Goal: Task Accomplishment & Management: Manage account settings

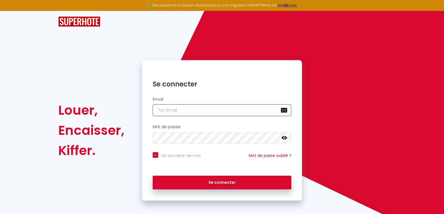
click at [191, 108] on input "email" at bounding box center [222, 111] width 139 height 12
click at [182, 114] on input "email" at bounding box center [222, 111] width 139 height 12
click at [169, 111] on input "email" at bounding box center [222, 111] width 139 height 12
type input "s"
checkbox input "true"
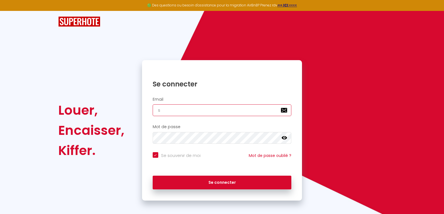
type input "sy"
checkbox input "true"
type input "syn"
checkbox input "true"
type input "synd"
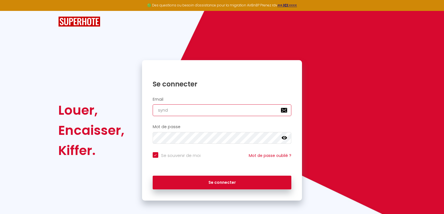
checkbox input "true"
type input "syndi"
checkbox input "true"
type input "syndi9"
checkbox input "true"
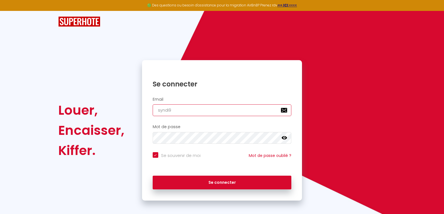
type input "syndi97"
checkbox input "true"
type input "syndi973"
checkbox input "true"
type input "syndi973@"
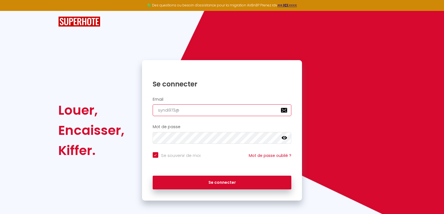
checkbox input "true"
type input "syndi973@h"
checkbox input "true"
type input "syndi973@ho"
checkbox input "true"
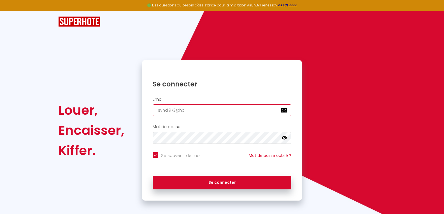
type input "syndi973@hot"
checkbox input "true"
type input "syndi973@hotm"
checkbox input "true"
type input "syndi973@hotma"
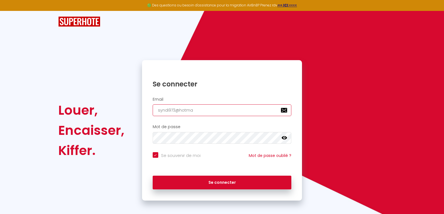
checkbox input "true"
type input "syndi973@hotmai"
checkbox input "true"
type input "[EMAIL_ADDRESS]"
checkbox input "true"
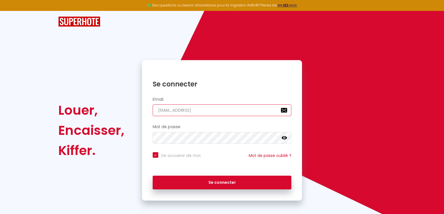
type input "[EMAIL_ADDRESS]."
checkbox input "true"
type input "syndi973@hotmail.f"
checkbox input "true"
type input "[EMAIL_ADDRESS][DOMAIN_NAME]"
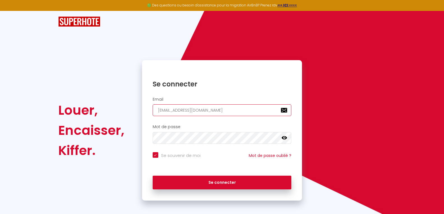
checkbox input "true"
type input "[EMAIL_ADDRESS][DOMAIN_NAME]"
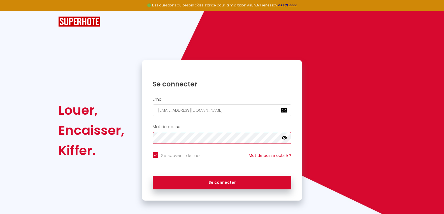
click at [153, 176] on button "Se connecter" at bounding box center [222, 183] width 139 height 14
checkbox input "true"
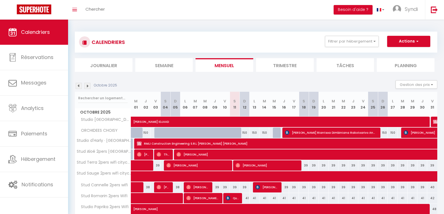
click at [79, 87] on img at bounding box center [79, 86] width 6 height 6
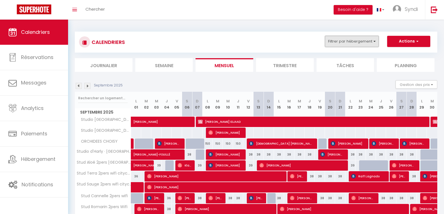
click at [373, 42] on button "Filtrer par hébergement" at bounding box center [352, 41] width 54 height 11
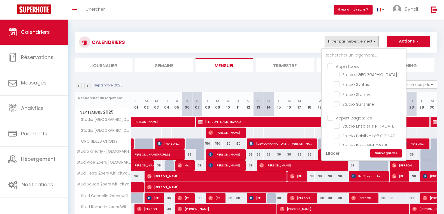
click at [301, 82] on div "Septembre 2025 Gestion des prix Nb Nuits minimum Règles Disponibilité" at bounding box center [256, 85] width 363 height 11
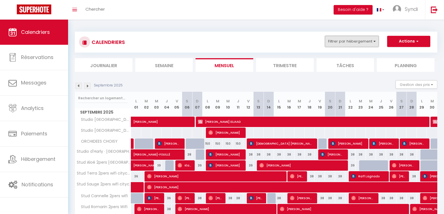
click at [370, 47] on button "Filtrer par hébergement" at bounding box center [352, 41] width 54 height 11
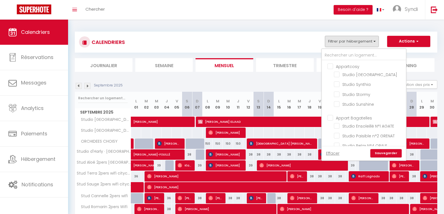
click at [330, 68] on input "Appartcosy" at bounding box center [370, 66] width 84 height 6
checkbox input "true"
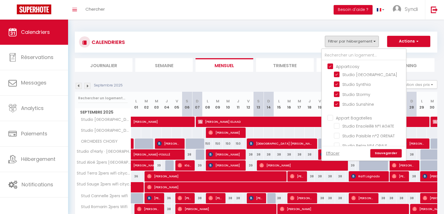
checkbox input "true"
checkbox input "false"
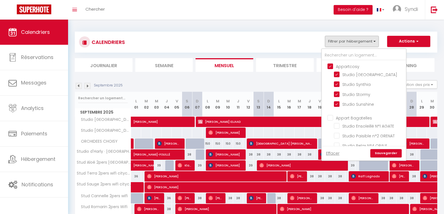
checkbox input "false"
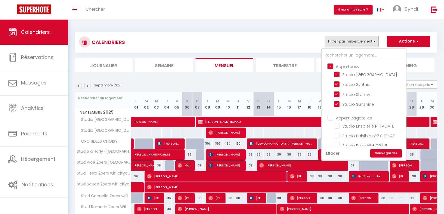
checkbox input "false"
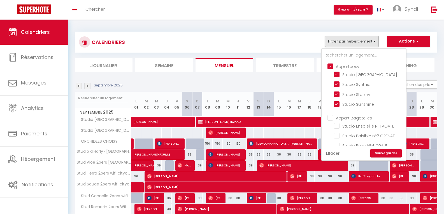
checkbox input "false"
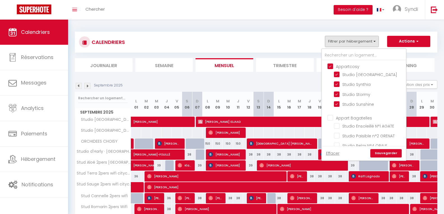
checkbox input "false"
click at [388, 153] on link "Sauvegarder" at bounding box center [386, 153] width 31 height 8
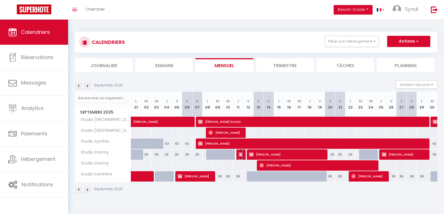
click at [239, 155] on img at bounding box center [241, 154] width 4 height 4
select select "OK"
select select "KO"
select select "0"
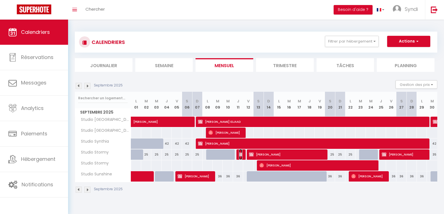
select select "1"
select select
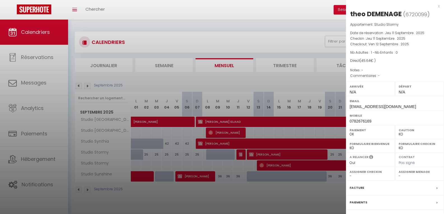
click at [434, 5] on div "x" at bounding box center [393, 6] width 94 height 7
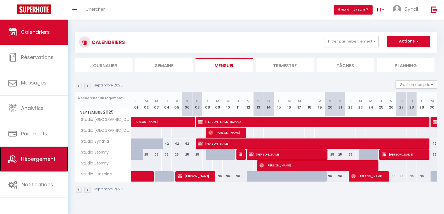
click at [51, 163] on link "Hébergement" at bounding box center [34, 159] width 68 height 25
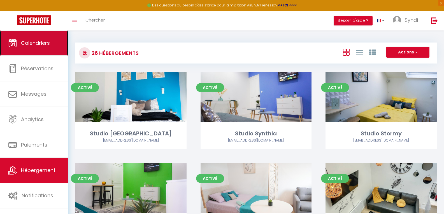
click at [48, 51] on link "Calendriers" at bounding box center [34, 43] width 68 height 25
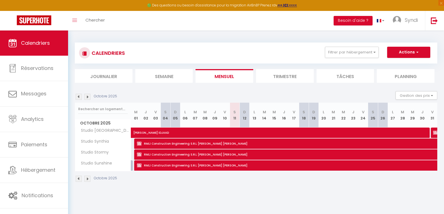
click at [80, 98] on img at bounding box center [79, 97] width 6 height 6
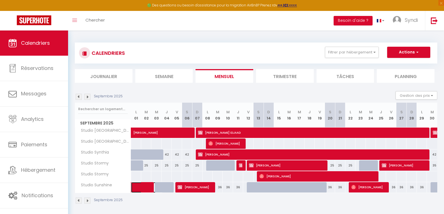
click at [135, 185] on link at bounding box center [136, 187] width 10 height 11
select select "OK"
select select "KO"
select select "0"
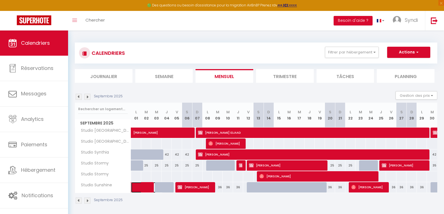
select select "1"
select select
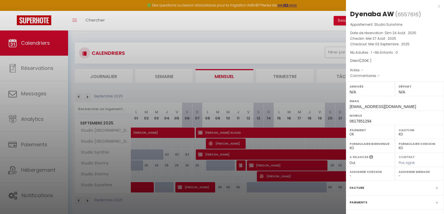
click at [139, 185] on div at bounding box center [222, 107] width 444 height 214
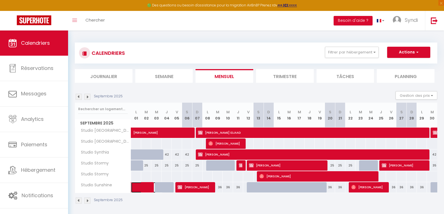
click at [139, 185] on span at bounding box center [150, 187] width 26 height 11
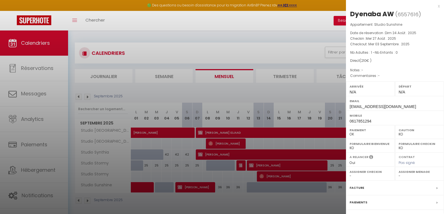
click at [221, 205] on div at bounding box center [222, 107] width 444 height 214
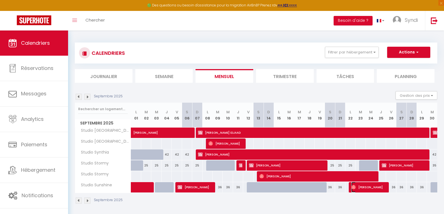
click at [367, 188] on span "[PERSON_NAME]" at bounding box center [369, 187] width 34 height 11
select select "OK"
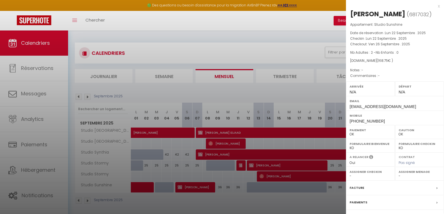
click at [435, 6] on div "x" at bounding box center [393, 6] width 94 height 7
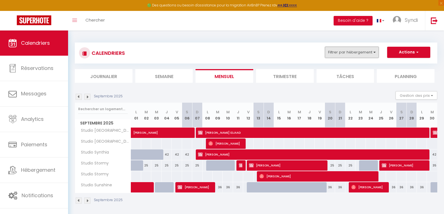
click at [373, 56] on button "Filtrer par hébergement" at bounding box center [352, 52] width 54 height 11
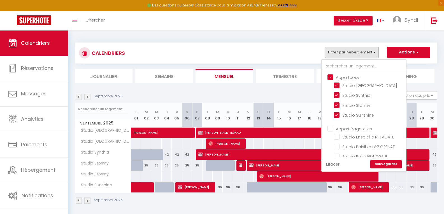
click at [330, 78] on input "Appartcosy" at bounding box center [370, 77] width 84 height 6
checkbox input "false"
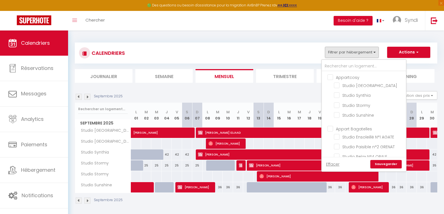
checkbox input "false"
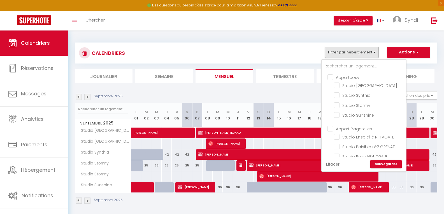
checkbox input "false"
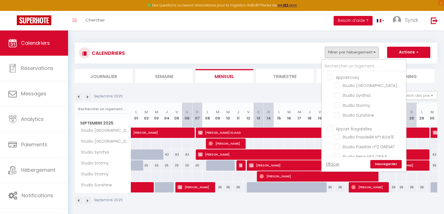
checkbox input "false"
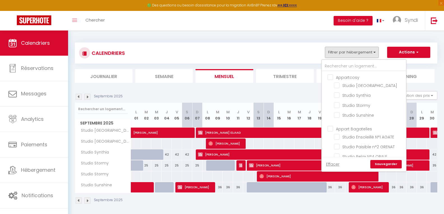
checkbox input "false"
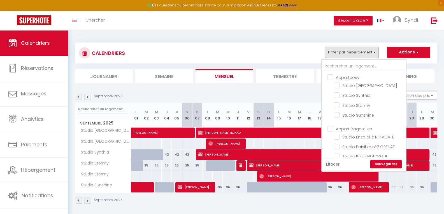
checkbox input "false"
click at [331, 128] on input "Appart Bagatelles" at bounding box center [370, 129] width 84 height 6
checkbox input "true"
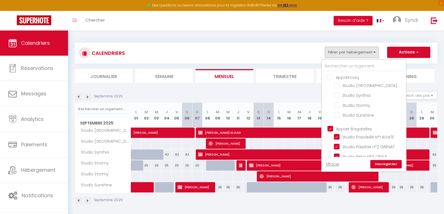
checkbox input "true"
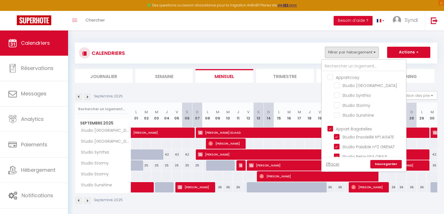
checkbox input "true"
checkbox input "false"
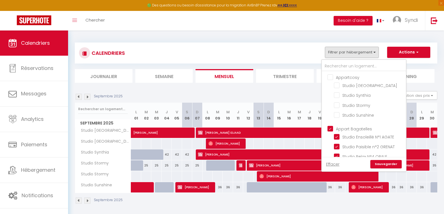
checkbox input "false"
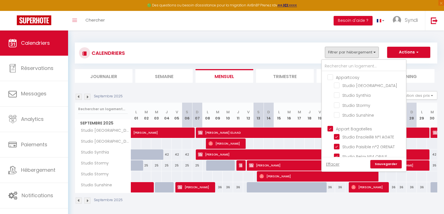
checkbox input "false"
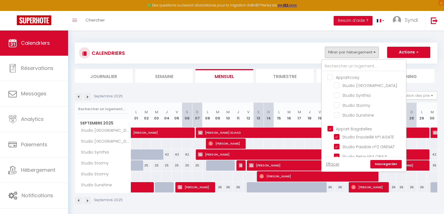
checkbox input "false"
click at [379, 164] on link "Sauvegarder" at bounding box center [386, 164] width 31 height 8
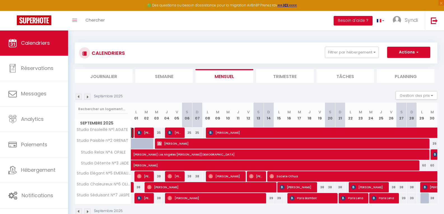
click at [133, 136] on link at bounding box center [132, 133] width 3 height 11
select select "KO"
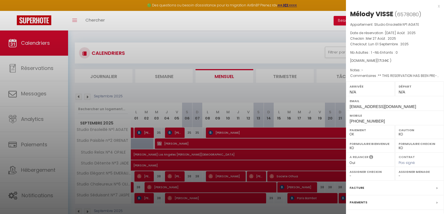
click at [141, 133] on div at bounding box center [222, 107] width 444 height 214
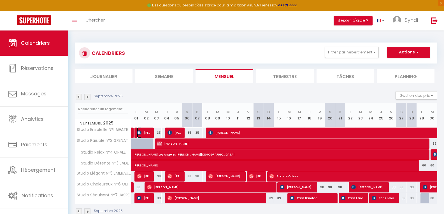
click at [141, 133] on img at bounding box center [139, 133] width 4 height 4
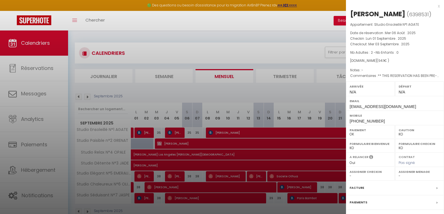
click at [141, 133] on div at bounding box center [222, 107] width 444 height 214
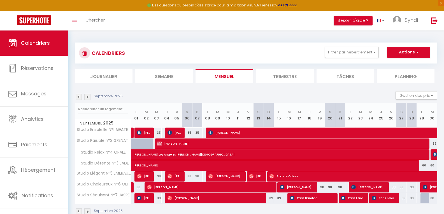
click at [375, 212] on div "Septembre 2025" at bounding box center [256, 212] width 363 height 17
click at [372, 54] on button "Filtrer par hébergement" at bounding box center [352, 52] width 54 height 11
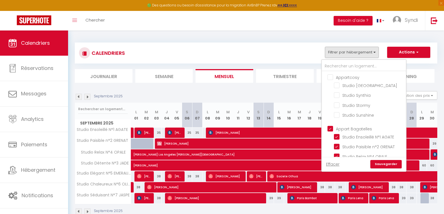
click at [330, 128] on input "Appart Bagatelles" at bounding box center [370, 129] width 84 height 6
checkbox input "false"
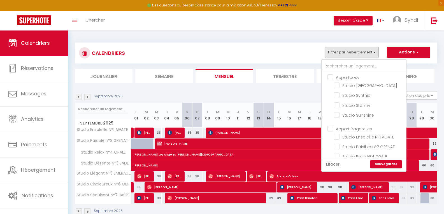
checkbox input "false"
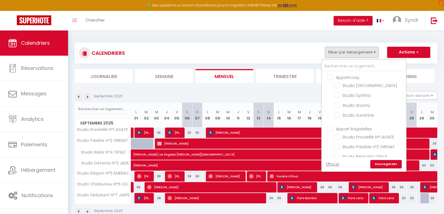
checkbox input "false"
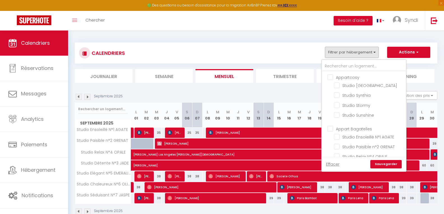
checkbox input "false"
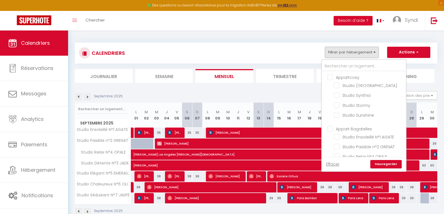
checkbox input "false"
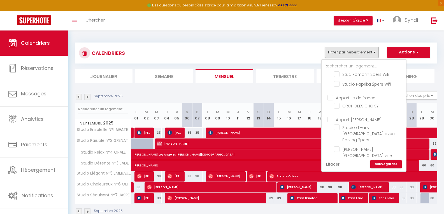
scroll to position [200, 0]
click at [331, 124] on input "Appart [PERSON_NAME]" at bounding box center [370, 121] width 84 height 6
checkbox input "true"
checkbox input "false"
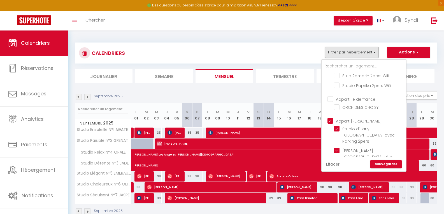
checkbox input "false"
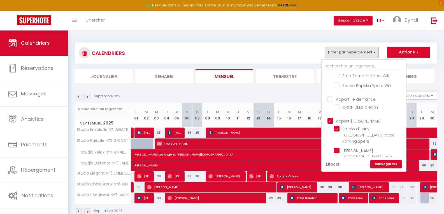
checkbox input "true"
checkbox input "false"
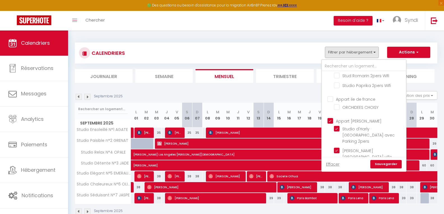
checkbox input "false"
click at [330, 102] on input "Appart ile de france" at bounding box center [370, 99] width 84 height 6
checkbox input "true"
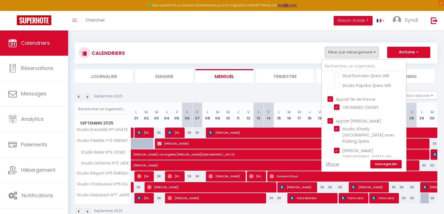
checkbox input "false"
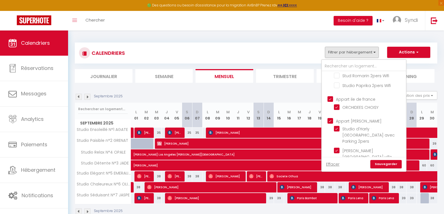
checkbox input "false"
checkbox input "true"
checkbox input "false"
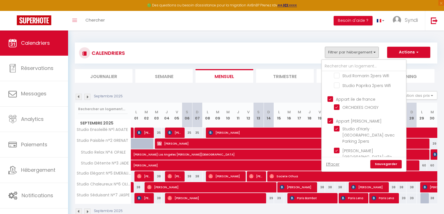
checkbox input "false"
click at [380, 162] on link "Sauvegarder" at bounding box center [386, 164] width 31 height 8
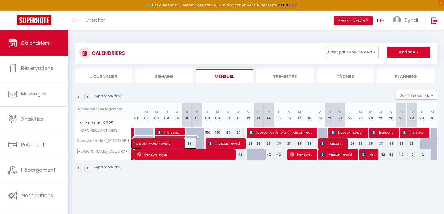
click at [142, 143] on span "[PERSON_NAME]-FOUILLÉ" at bounding box center [165, 141] width 64 height 11
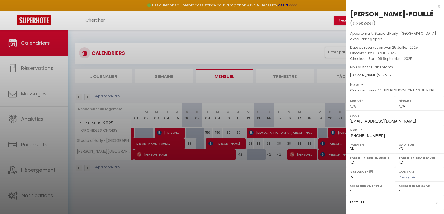
click at [151, 176] on div at bounding box center [222, 107] width 444 height 214
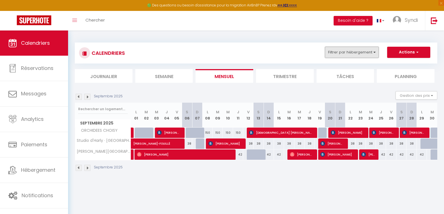
click at [373, 52] on button "Filtrer par hébergement" at bounding box center [352, 52] width 54 height 11
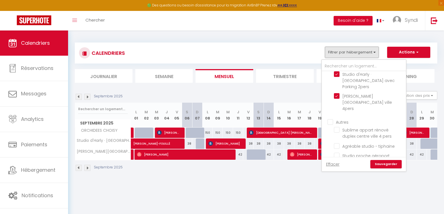
scroll to position [248, 0]
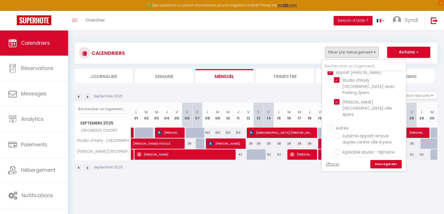
click at [331, 125] on input "Autres" at bounding box center [370, 128] width 84 height 6
checkbox input "true"
checkbox input "false"
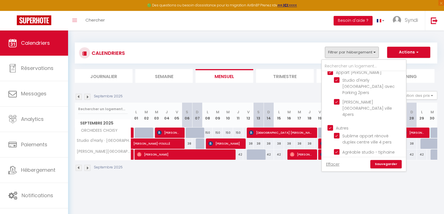
checkbox input "false"
checkbox input "true"
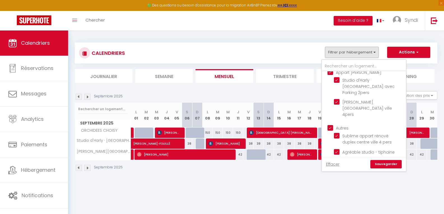
checkbox input "true"
click at [386, 165] on link "Sauvegarder" at bounding box center [386, 164] width 31 height 8
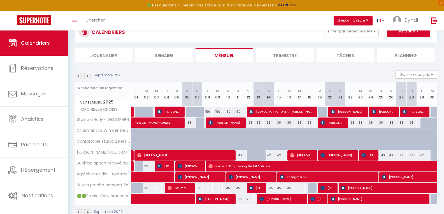
scroll to position [12, 0]
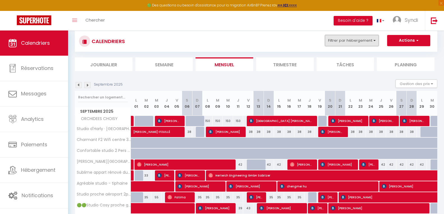
click at [374, 44] on button "Filtrer par hébergement" at bounding box center [352, 40] width 54 height 11
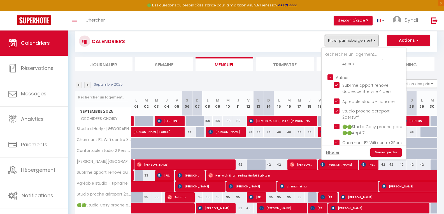
scroll to position [302, 0]
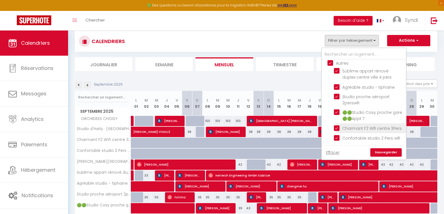
click at [340, 125] on input "Charmant F2 Wifi centre 3Pers" at bounding box center [369, 128] width 70 height 6
checkbox input "false"
click at [339, 136] on input "Confortable studio 2 Pers wifi" at bounding box center [369, 138] width 70 height 6
click at [389, 151] on link "Sauvegarder" at bounding box center [386, 153] width 31 height 8
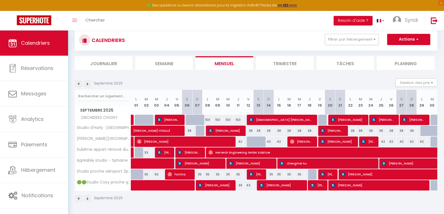
scroll to position [14, 0]
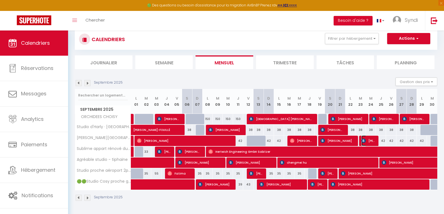
click at [368, 139] on span "[PERSON_NAME]" at bounding box center [368, 141] width 13 height 11
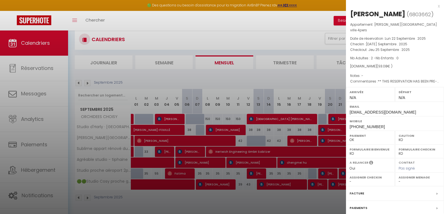
click at [334, 142] on div at bounding box center [222, 107] width 444 height 214
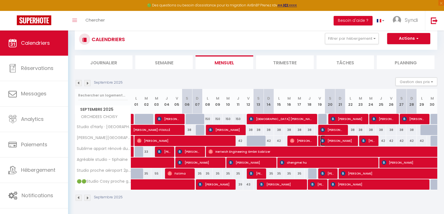
click at [334, 142] on span "[PERSON_NAME]" at bounding box center [338, 141] width 34 height 11
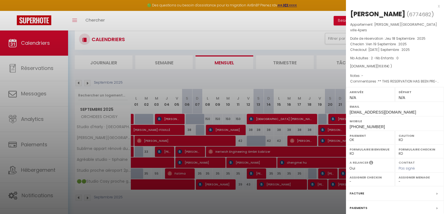
click at [308, 79] on div at bounding box center [222, 107] width 444 height 214
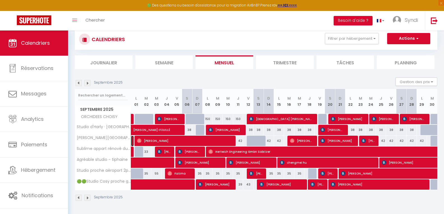
click at [133, 142] on link at bounding box center [132, 141] width 3 height 11
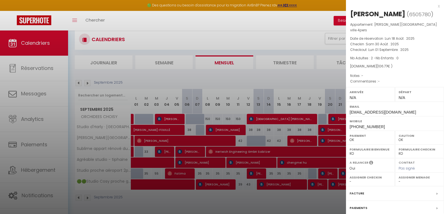
click at [175, 75] on div at bounding box center [222, 107] width 444 height 214
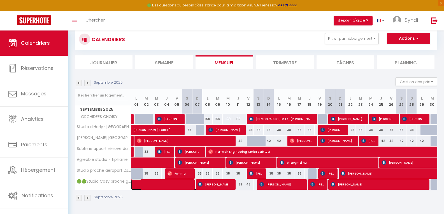
click at [155, 186] on span at bounding box center [175, 185] width 77 height 11
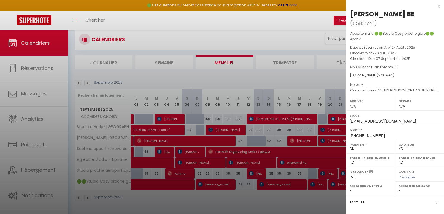
click at [156, 196] on div at bounding box center [222, 107] width 444 height 214
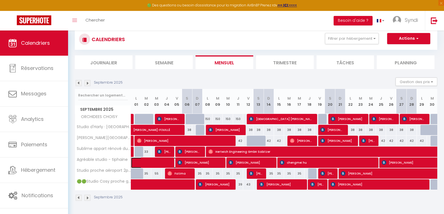
click at [163, 162] on span at bounding box center [163, 163] width 52 height 11
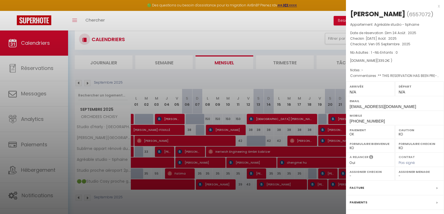
click at [222, 79] on div at bounding box center [222, 107] width 444 height 214
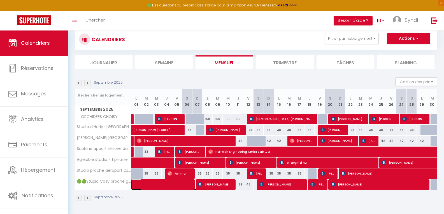
click at [170, 183] on span at bounding box center [175, 185] width 77 height 11
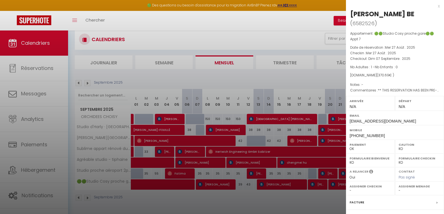
click at [197, 200] on div at bounding box center [222, 107] width 444 height 214
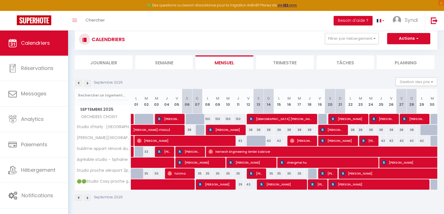
click at [79, 85] on img at bounding box center [79, 83] width 6 height 6
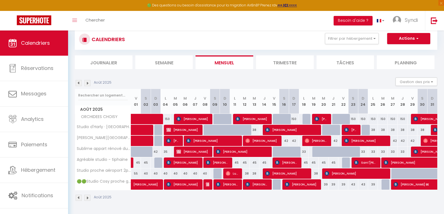
click at [87, 83] on img at bounding box center [87, 83] width 6 height 6
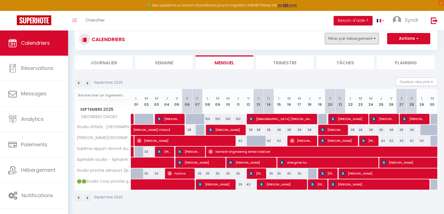
click at [372, 40] on button "Filtrer par hébergement" at bounding box center [352, 38] width 54 height 11
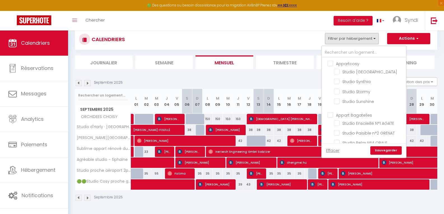
click at [331, 64] on input "Appartcosy" at bounding box center [370, 64] width 84 height 6
click at [379, 147] on link "Sauvegarder" at bounding box center [386, 151] width 31 height 8
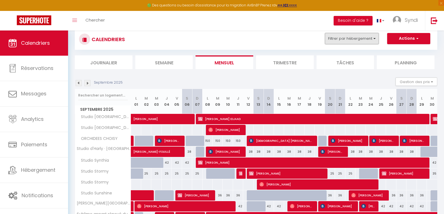
click at [375, 41] on button "Filtrer par hébergement" at bounding box center [352, 38] width 54 height 11
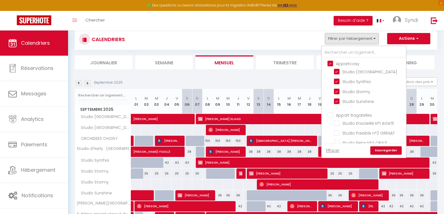
click at [332, 64] on input "Appartcosy" at bounding box center [370, 64] width 84 height 6
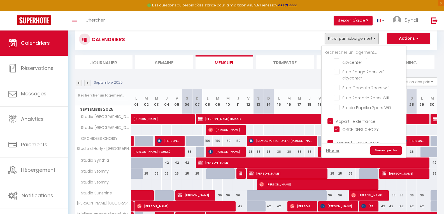
scroll to position [0, 0]
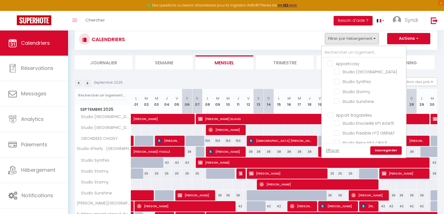
click at [206, 79] on div "Septembre 2025 Gestion des prix Nb Nuits minimum Règles Disponibilité" at bounding box center [256, 83] width 363 height 11
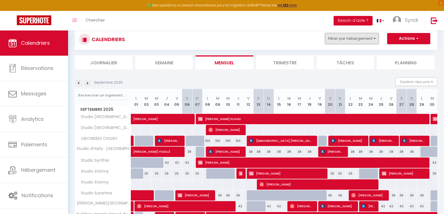
click at [378, 39] on button "Filtrer par hébergement" at bounding box center [352, 38] width 54 height 11
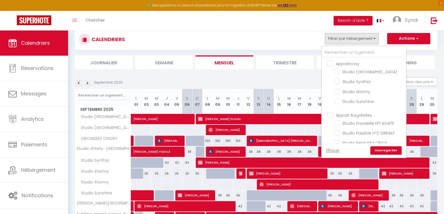
click at [329, 64] on input "Appartcosy" at bounding box center [370, 64] width 84 height 6
click at [382, 151] on link "Sauvegarder" at bounding box center [386, 151] width 31 height 8
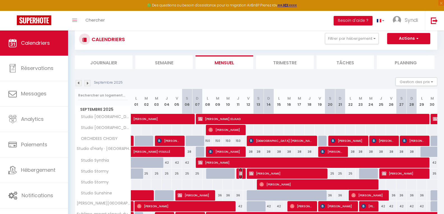
click at [239, 172] on img at bounding box center [241, 174] width 4 height 4
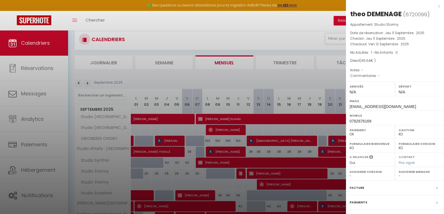
click at [262, 27] on div at bounding box center [222, 107] width 444 height 214
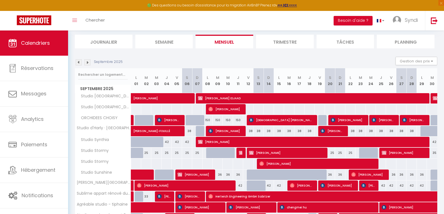
scroll to position [35, 0]
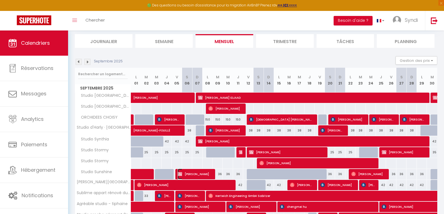
click at [197, 175] on span "[PERSON_NAME]" at bounding box center [195, 174] width 34 height 11
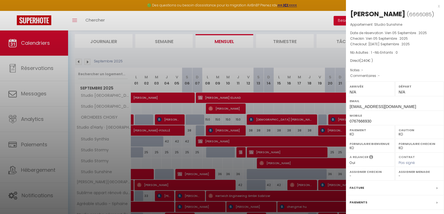
click at [148, 173] on div at bounding box center [222, 107] width 444 height 214
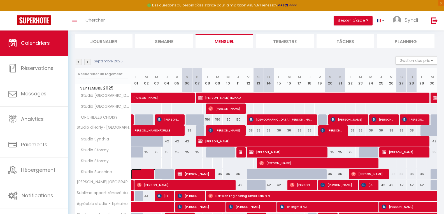
click at [148, 173] on span at bounding box center [150, 174] width 26 height 11
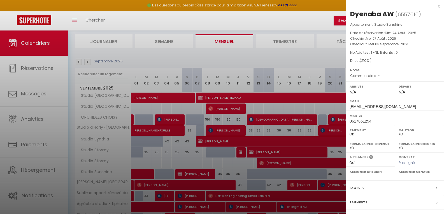
click at [148, 173] on div at bounding box center [222, 107] width 444 height 214
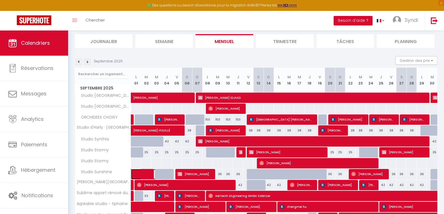
click at [148, 173] on span at bounding box center [150, 174] width 26 height 11
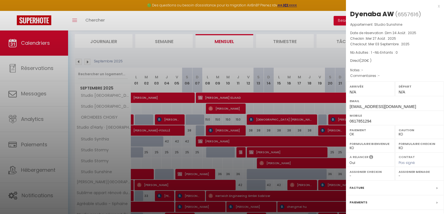
click at [150, 172] on div at bounding box center [222, 107] width 444 height 214
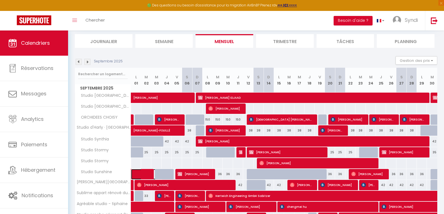
click at [150, 172] on span at bounding box center [150, 174] width 26 height 11
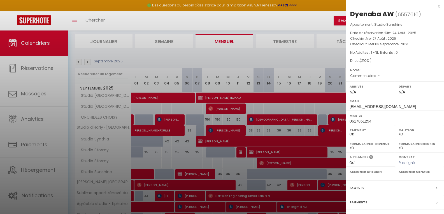
click at [435, 6] on div "x" at bounding box center [393, 6] width 94 height 7
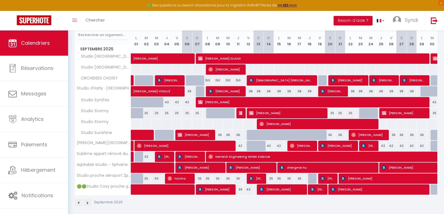
scroll to position [0, 0]
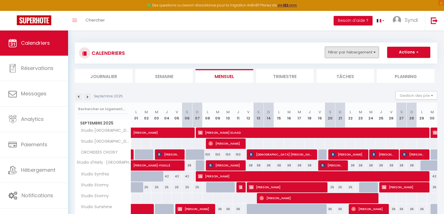
click at [376, 56] on button "Filtrer par hébergement" at bounding box center [352, 52] width 54 height 11
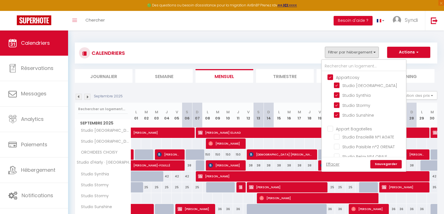
click at [331, 77] on input "Appartcosy" at bounding box center [370, 77] width 84 height 6
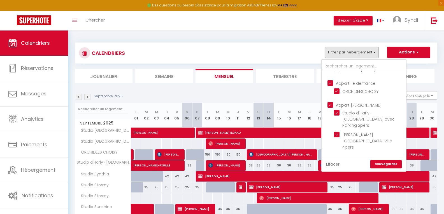
scroll to position [223, 0]
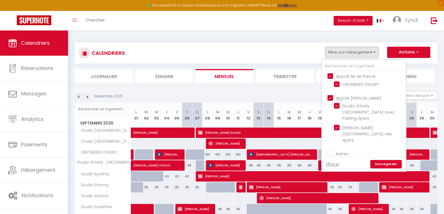
click at [329, 101] on input "Appart [PERSON_NAME]" at bounding box center [370, 98] width 84 height 6
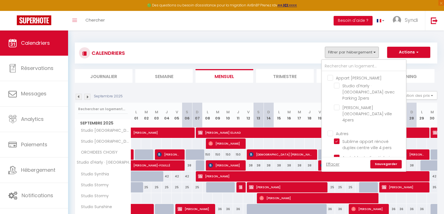
scroll to position [251, 0]
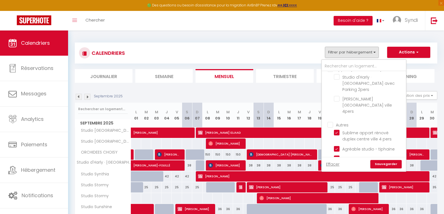
click at [330, 122] on input "Autres" at bounding box center [370, 125] width 84 height 6
click at [395, 161] on link "Sauvegarder" at bounding box center [386, 164] width 31 height 8
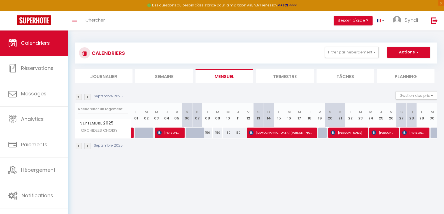
click at [87, 98] on img at bounding box center [87, 97] width 6 height 6
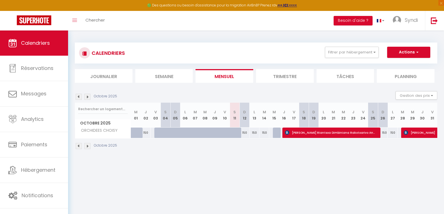
click at [78, 100] on img at bounding box center [79, 97] width 6 height 6
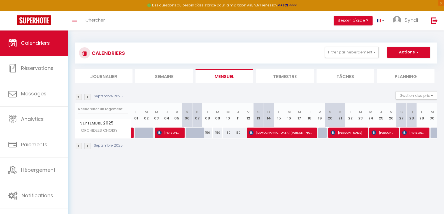
click at [87, 97] on img at bounding box center [87, 97] width 6 height 6
